Goal: Transaction & Acquisition: Obtain resource

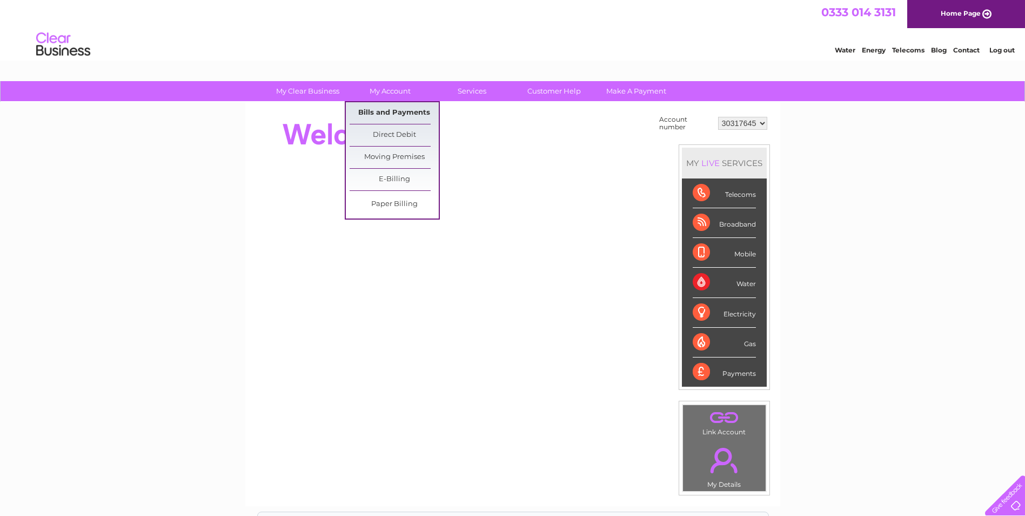
click at [395, 111] on link "Bills and Payments" at bounding box center [394, 113] width 89 height 22
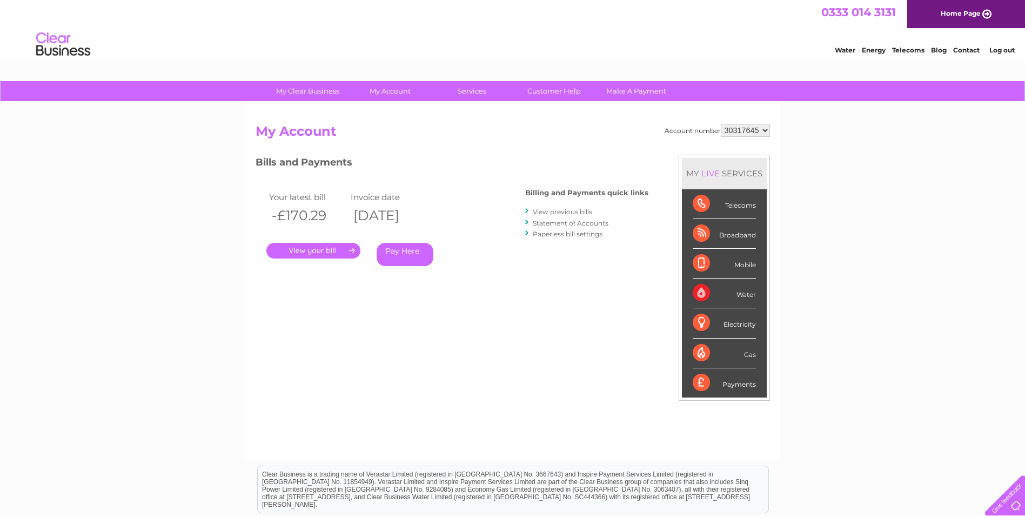
click at [318, 249] on link "." at bounding box center [313, 251] width 94 height 16
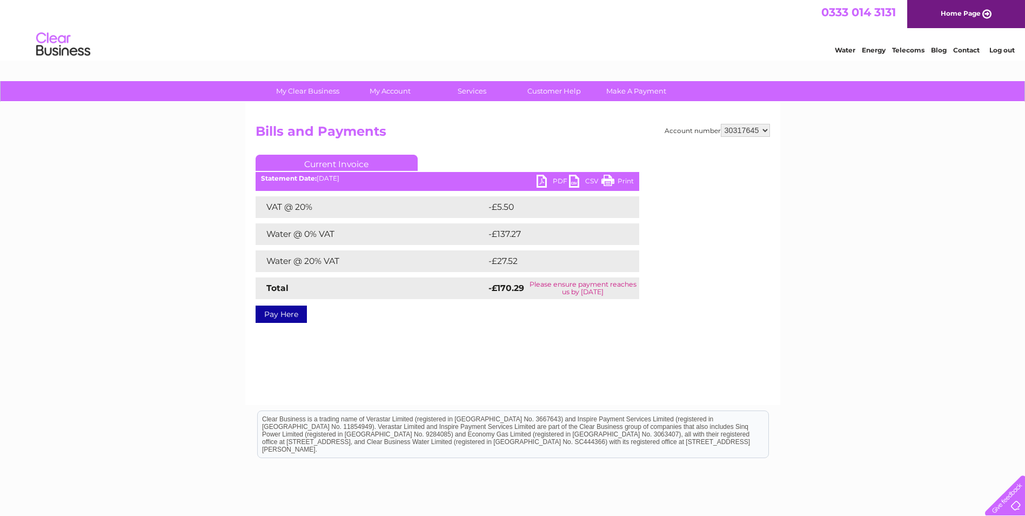
click at [543, 179] on link "PDF" at bounding box center [553, 183] width 32 height 16
click at [838, 158] on div "My Clear Business Login Details My Details My Preferences Link Account My Accou…" at bounding box center [512, 335] width 1025 height 509
